Goal: Browse casually: Explore the website without a specific task or goal

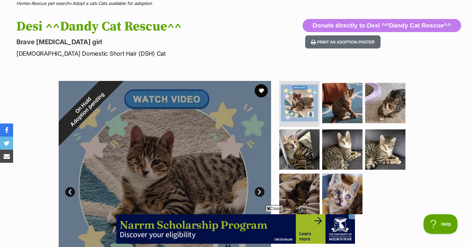
scroll to position [58, 0]
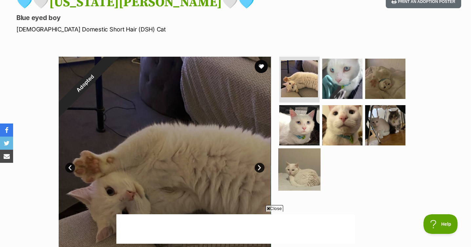
click at [304, 167] on img at bounding box center [299, 169] width 42 height 42
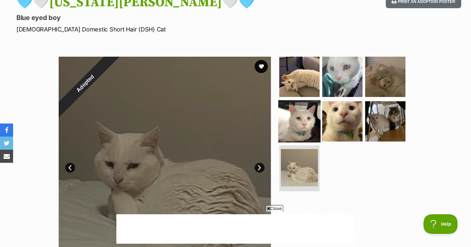
click at [306, 117] on img at bounding box center [299, 121] width 42 height 42
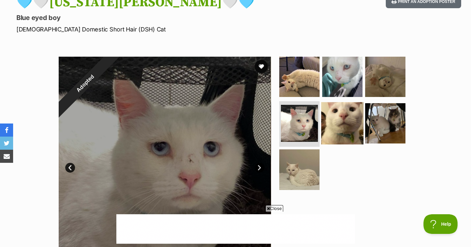
click at [353, 118] on img at bounding box center [342, 123] width 42 height 42
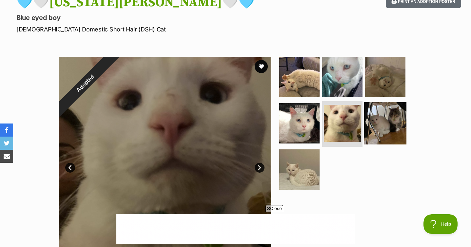
click at [392, 124] on img at bounding box center [385, 123] width 42 height 42
